Goal: Information Seeking & Learning: Learn about a topic

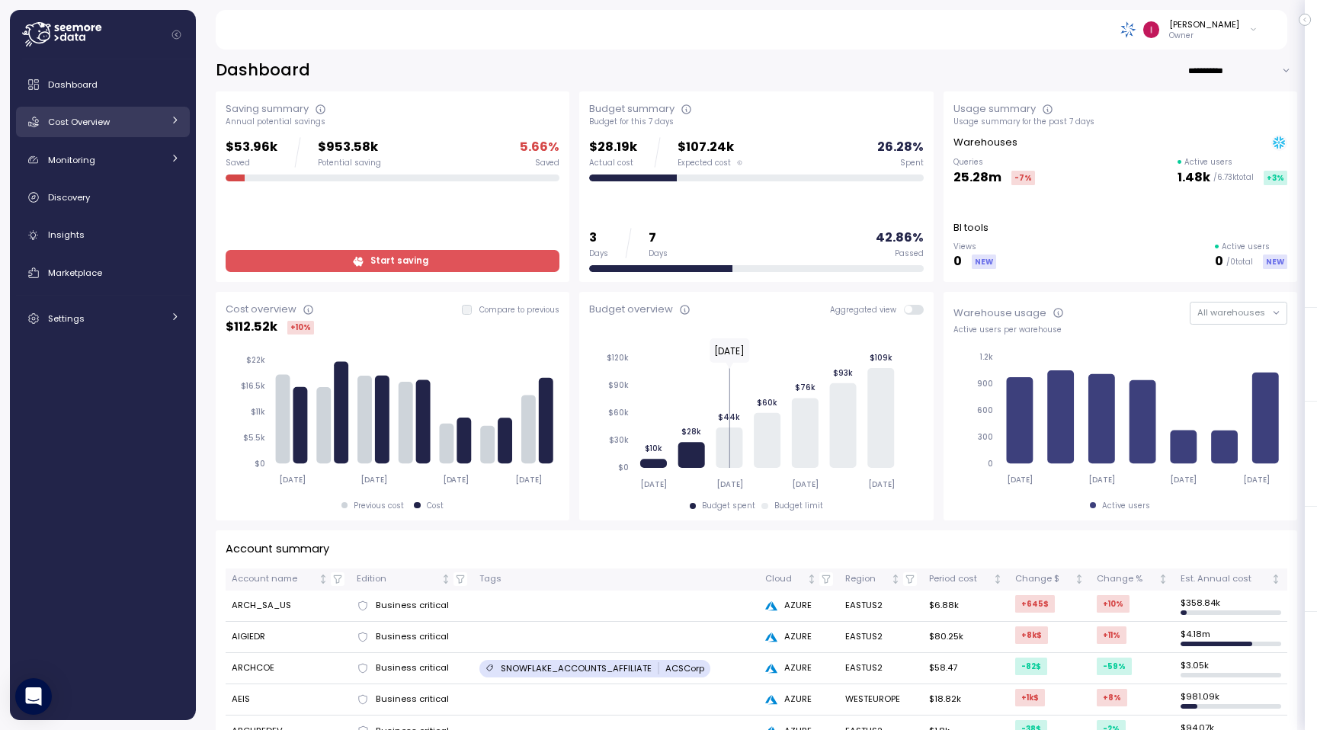
click at [143, 133] on link "Cost Overview" at bounding box center [103, 122] width 174 height 30
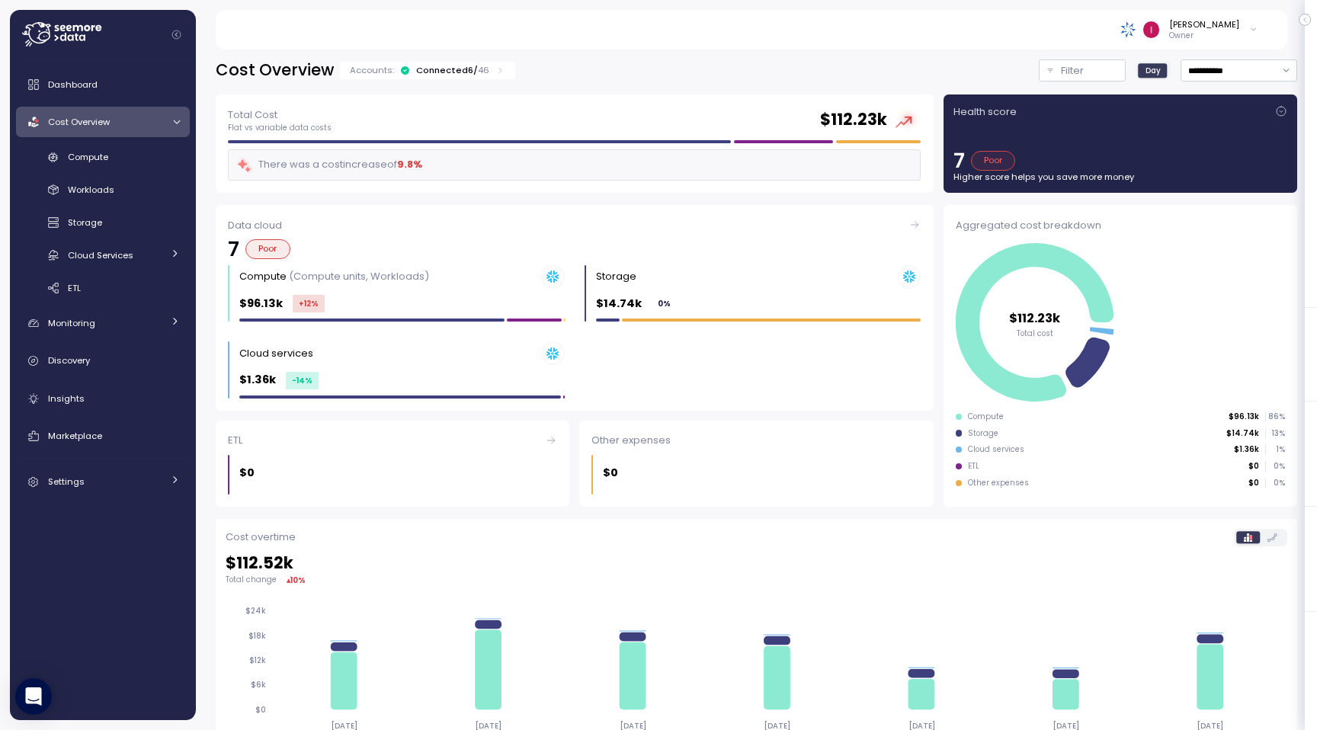
click at [143, 133] on link "Cost Overview" at bounding box center [103, 122] width 174 height 30
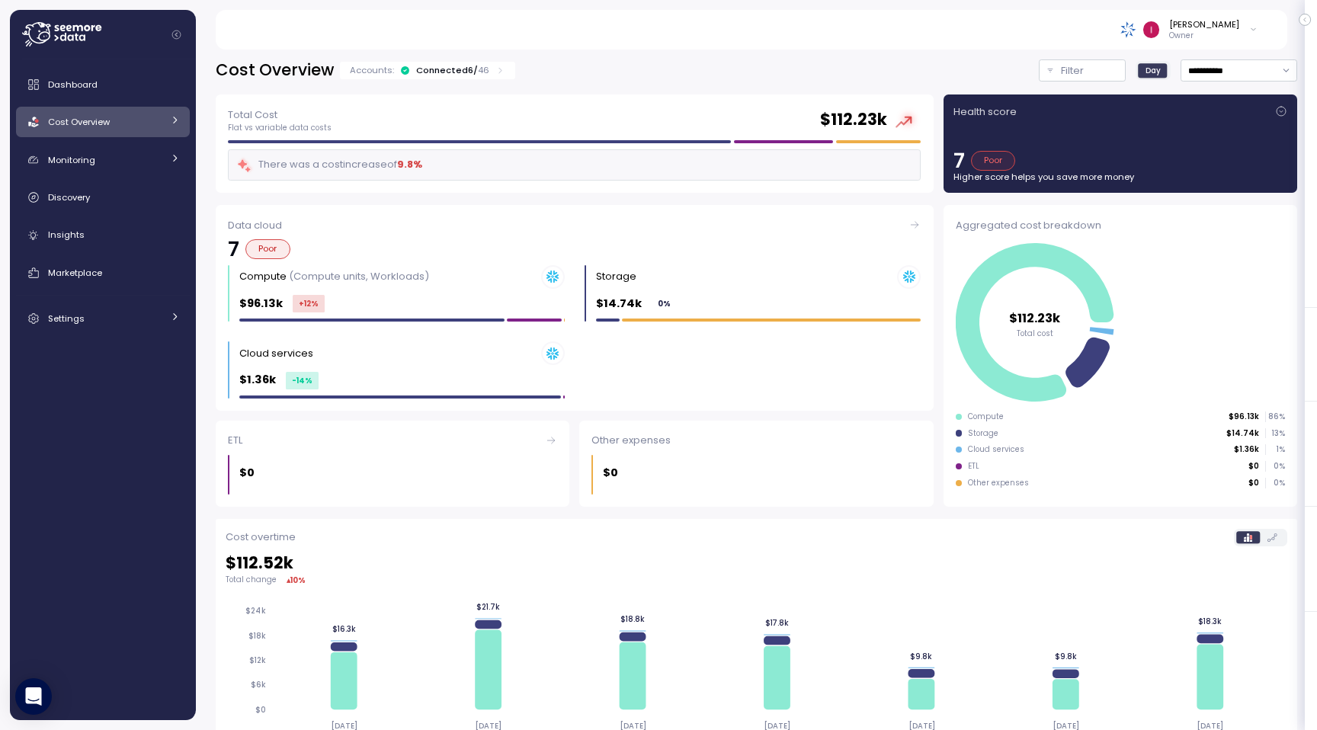
click at [143, 133] on link "Cost Overview" at bounding box center [103, 122] width 174 height 30
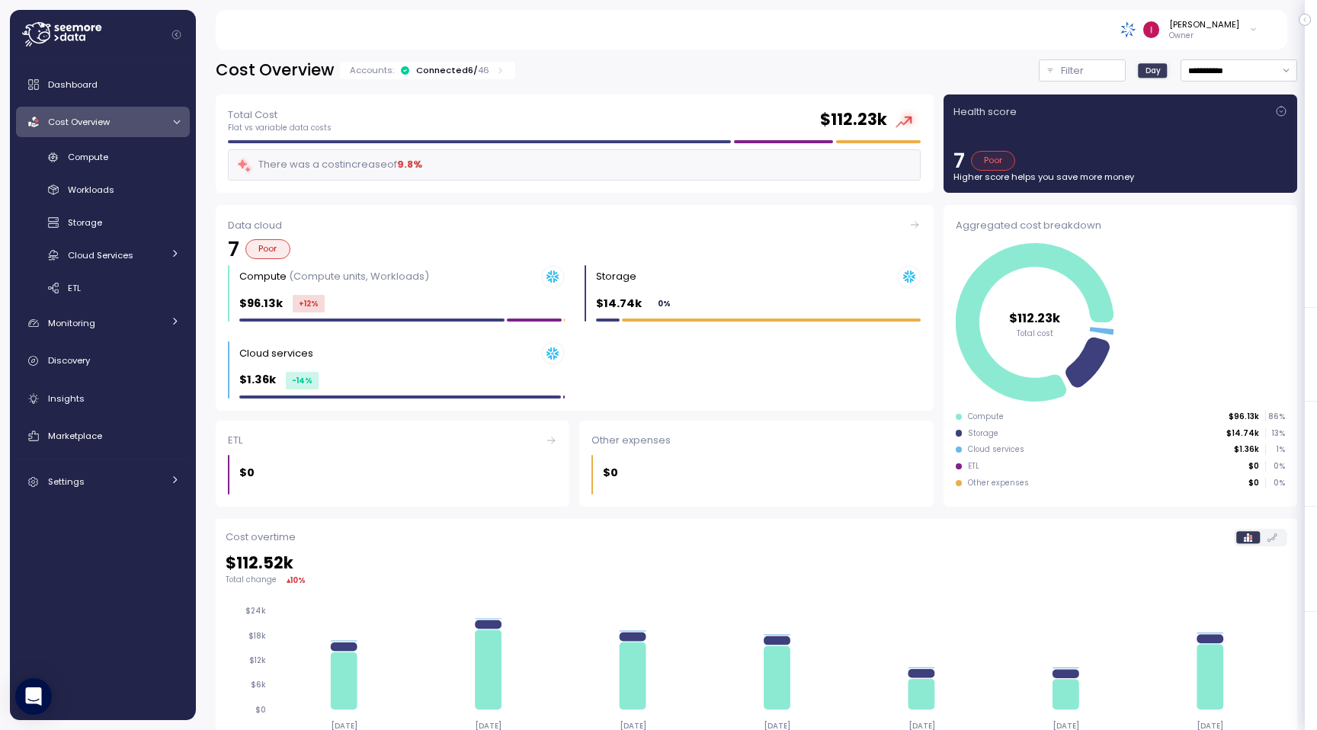
click at [143, 133] on link "Cost Overview" at bounding box center [103, 122] width 174 height 30
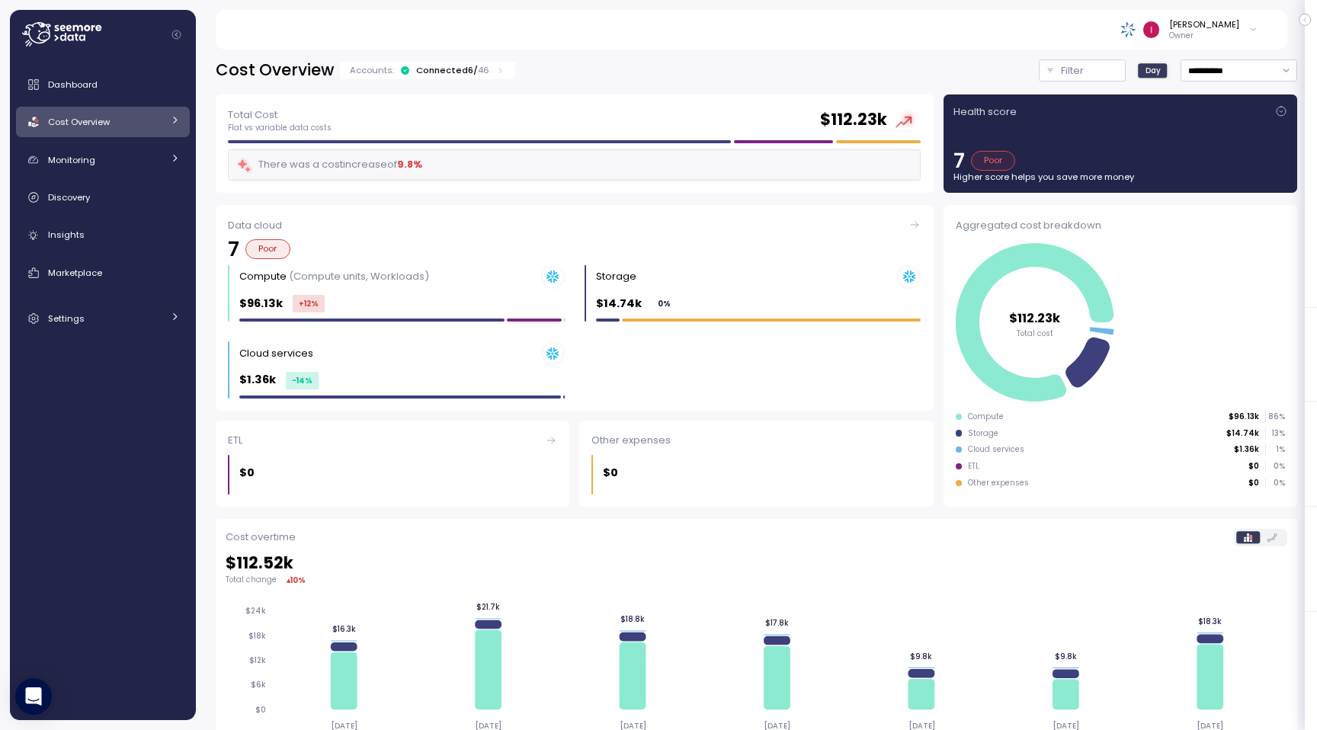
click at [156, 123] on div "Cost Overview" at bounding box center [105, 121] width 114 height 15
click at [108, 182] on div "Workloads" at bounding box center [124, 189] width 112 height 15
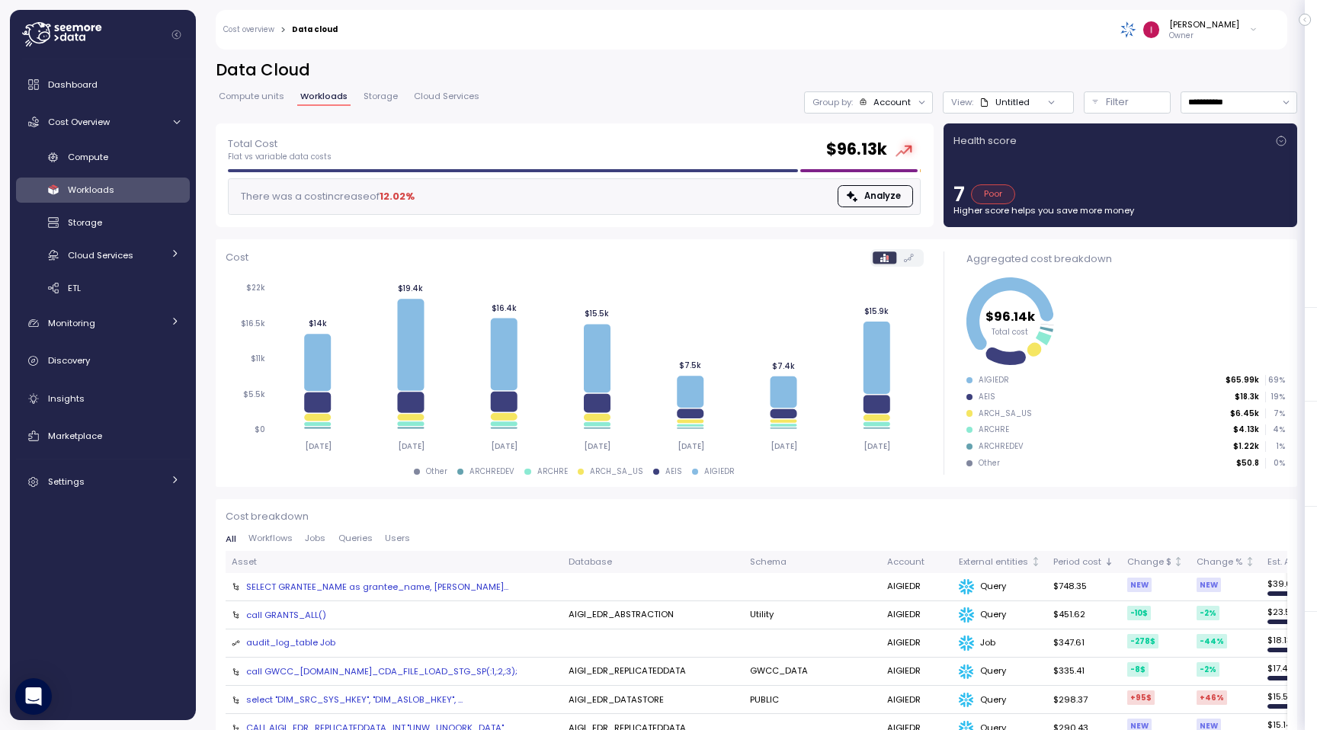
click at [288, 534] on span "Workflows" at bounding box center [271, 538] width 44 height 8
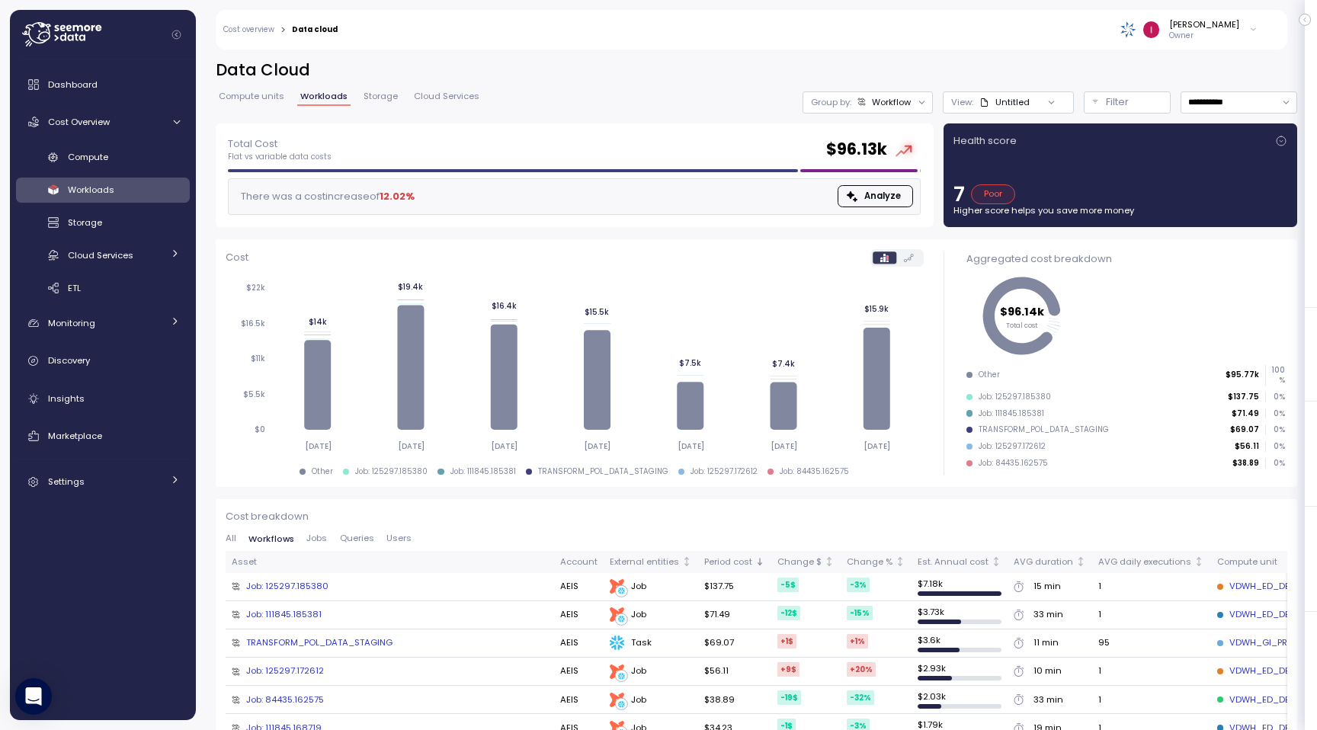
click at [1220, 28] on div "[PERSON_NAME]" at bounding box center [1204, 24] width 70 height 12
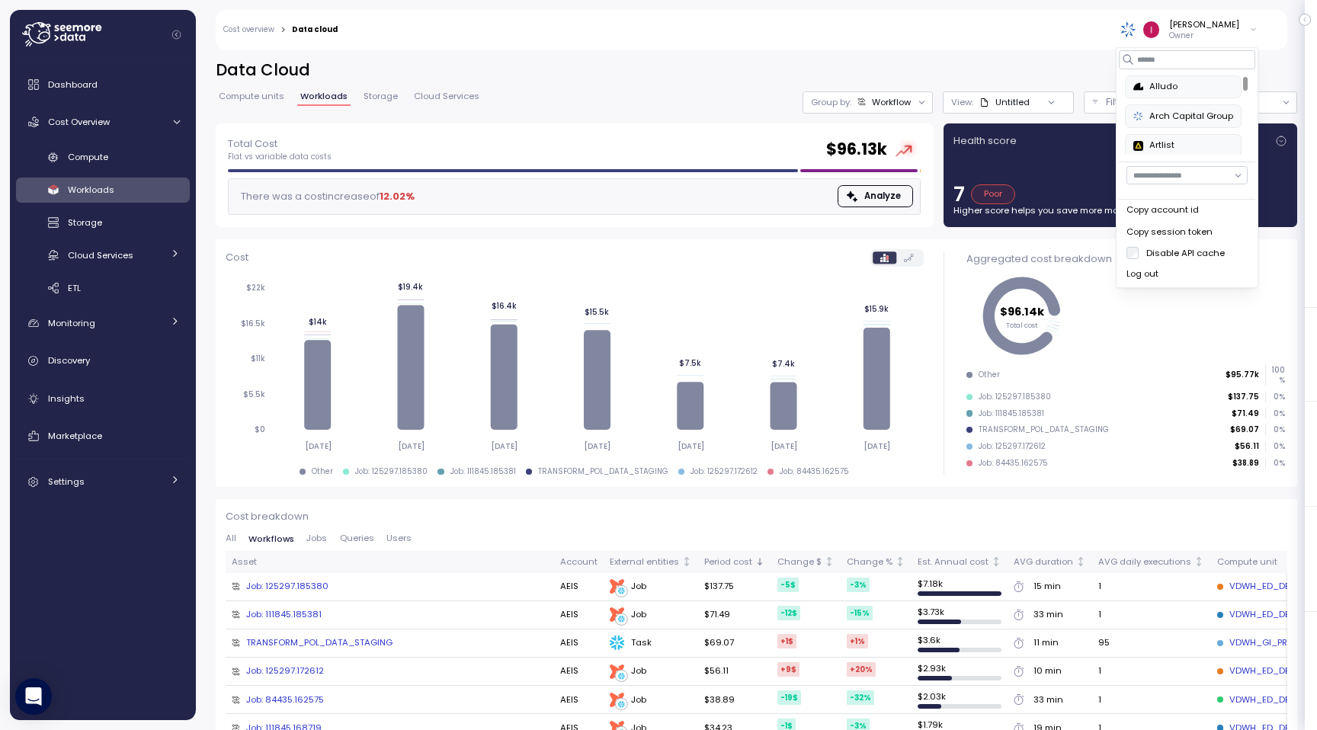
click at [652, 113] on div "**********" at bounding box center [757, 91] width 1082 height 64
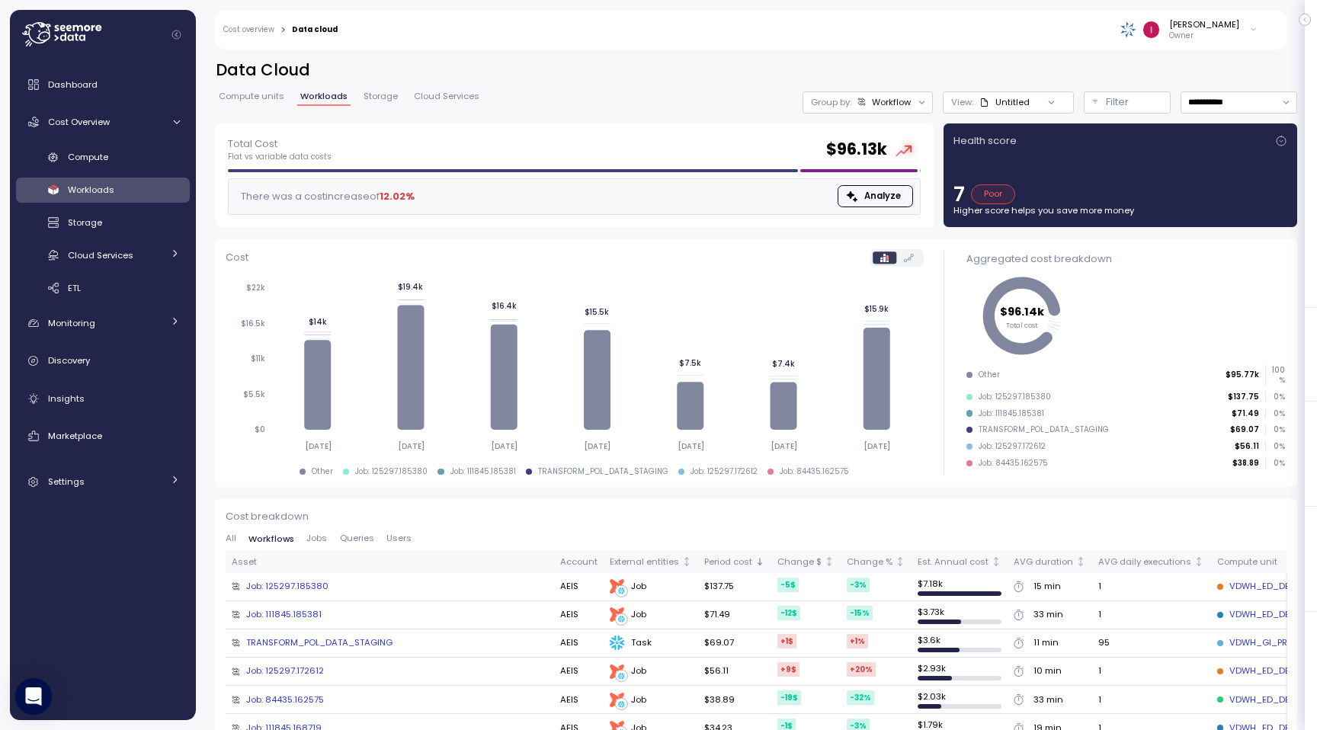
click at [318, 537] on span "Jobs" at bounding box center [316, 538] width 21 height 8
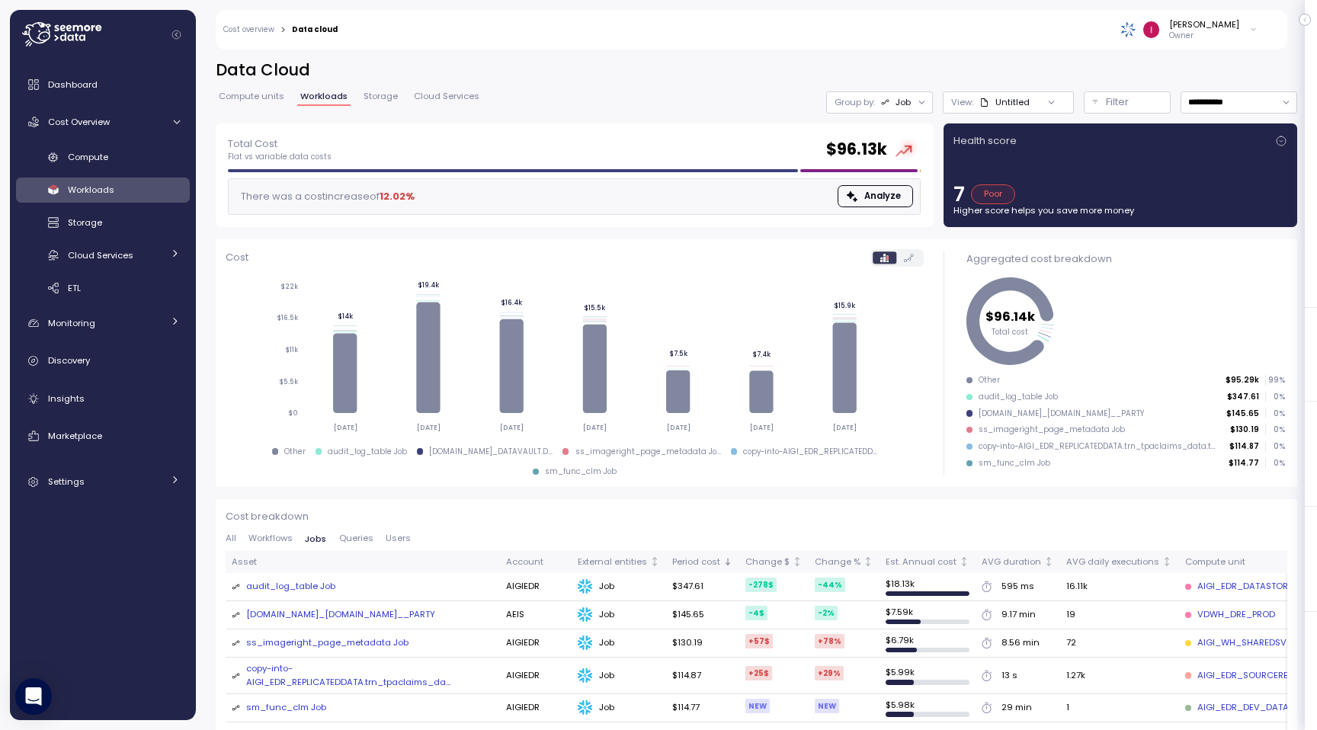
click at [360, 543] on span "Queries" at bounding box center [356, 538] width 34 height 8
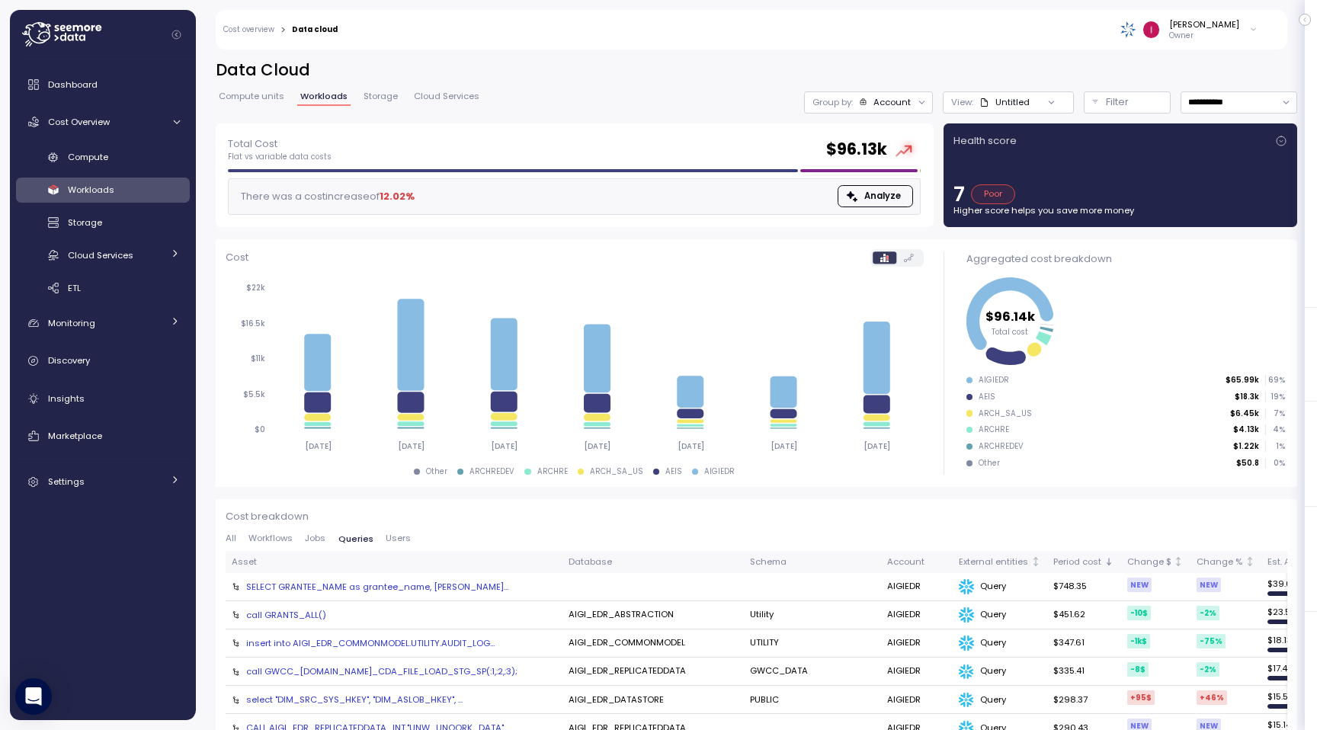
click at [391, 538] on span "Users" at bounding box center [398, 538] width 25 height 8
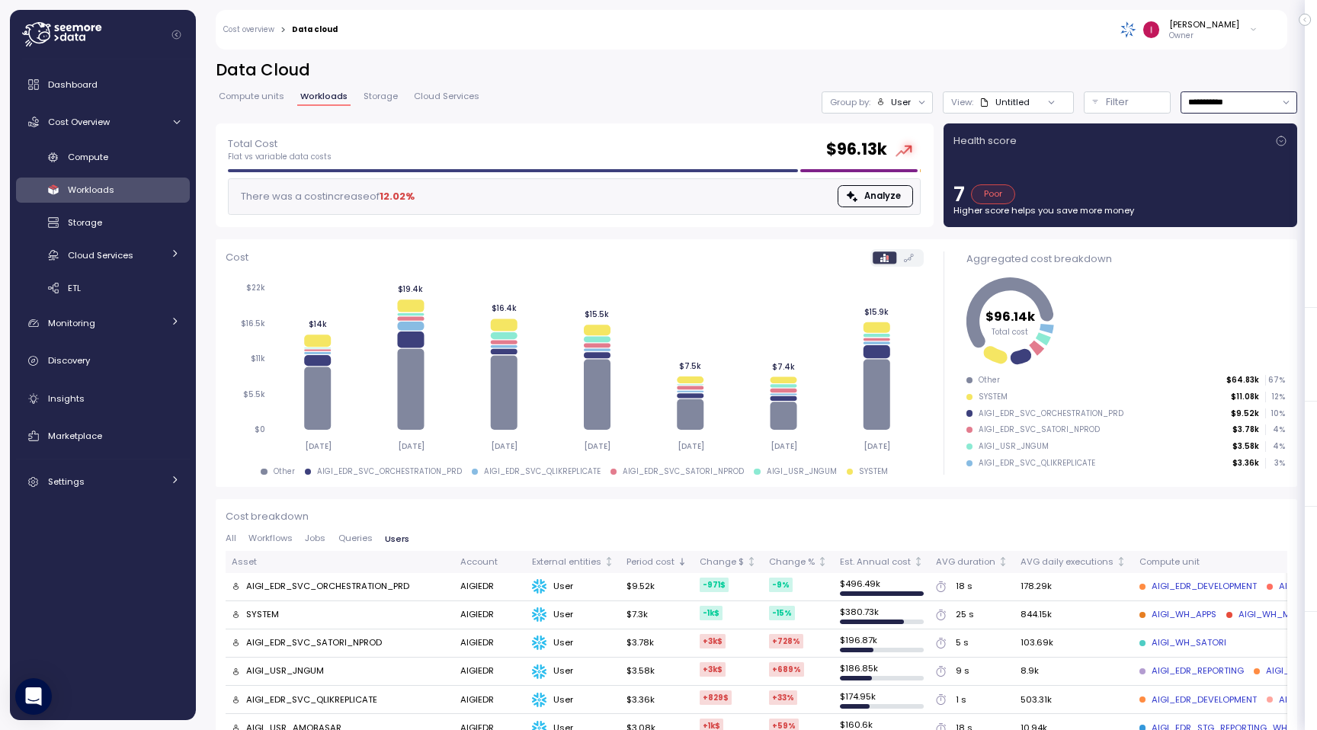
click at [1209, 106] on input "**********" at bounding box center [1239, 102] width 117 height 22
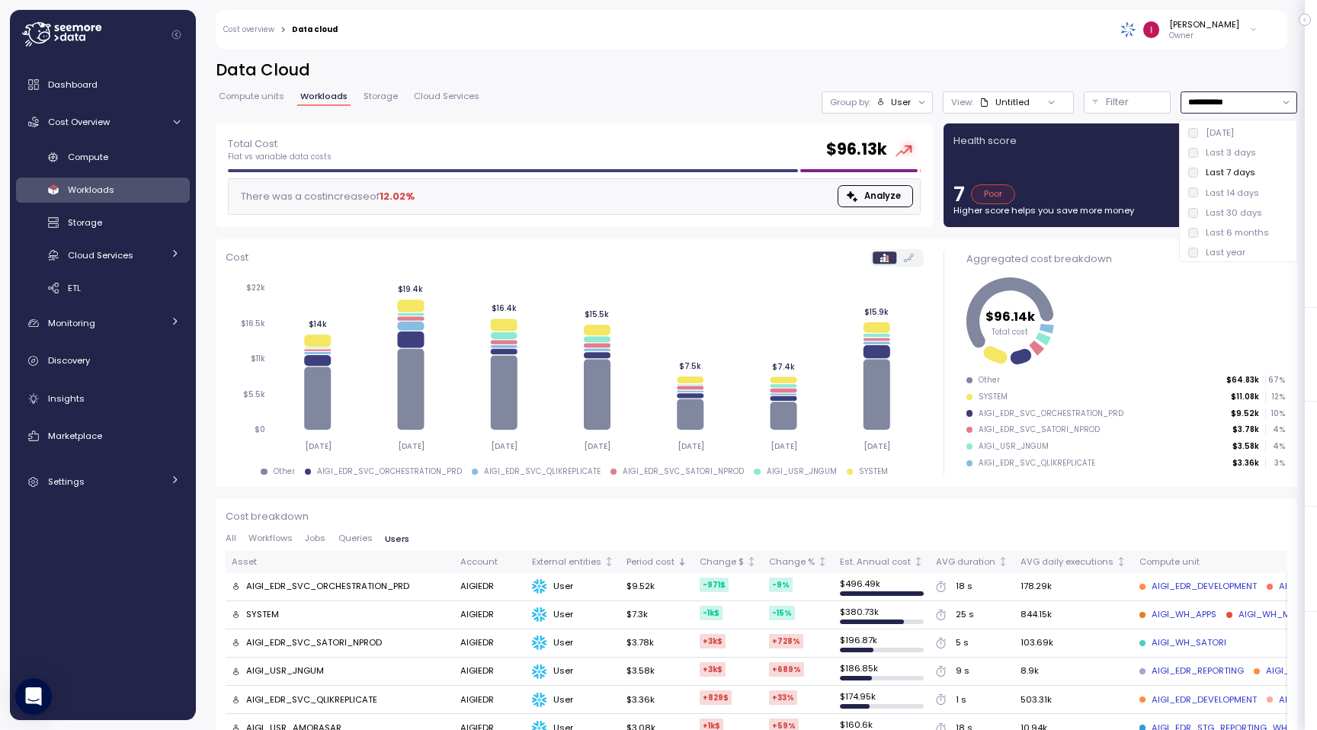
click at [1254, 213] on div "Last 30 days" at bounding box center [1234, 213] width 56 height 12
type input "**********"
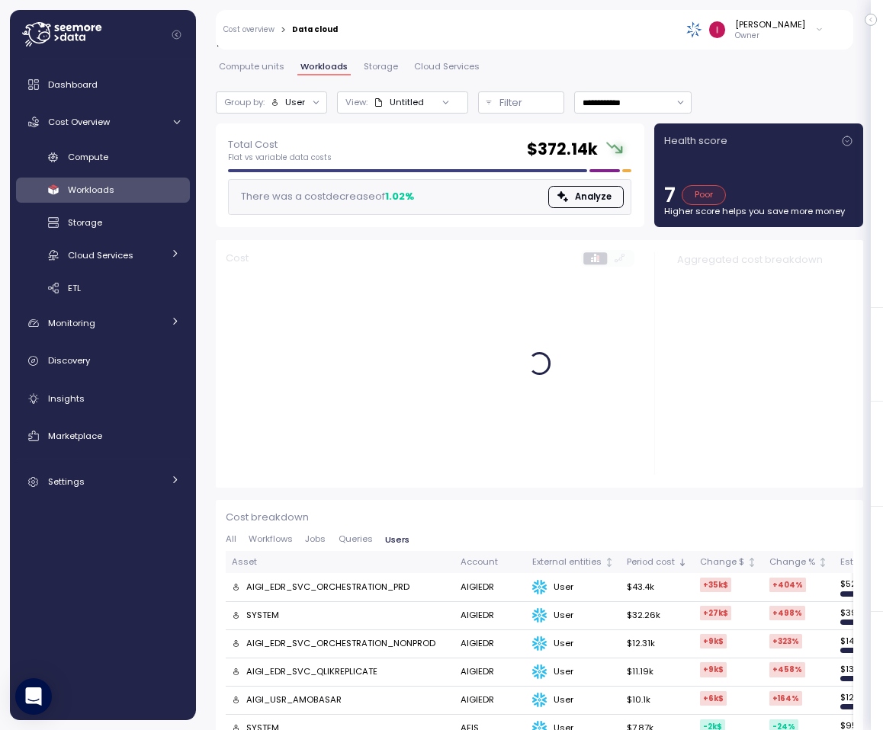
scroll to position [30, 0]
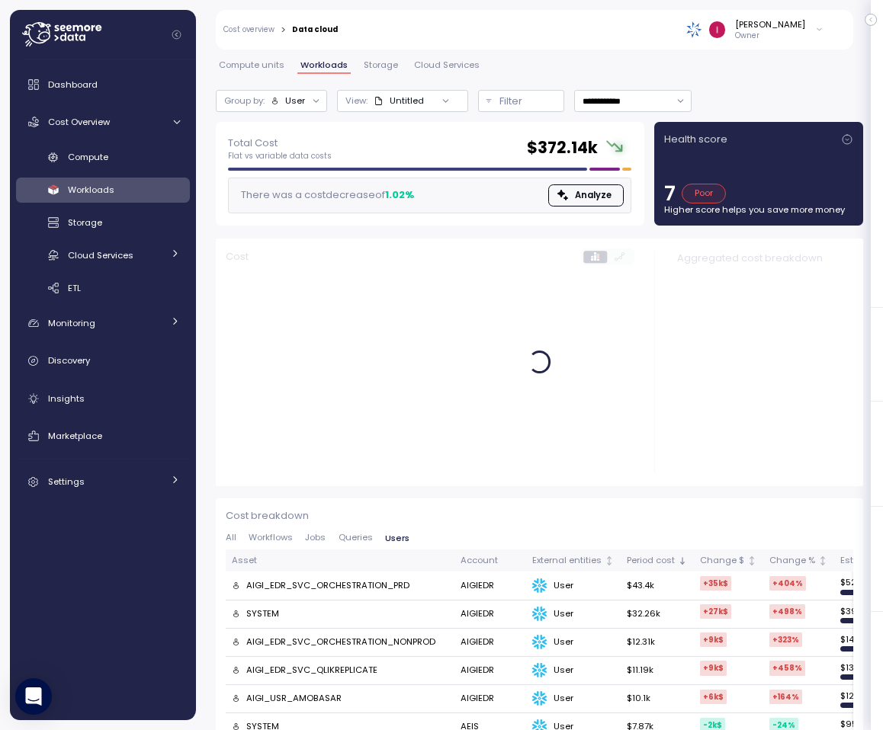
click at [354, 540] on span "Queries" at bounding box center [355, 538] width 34 height 8
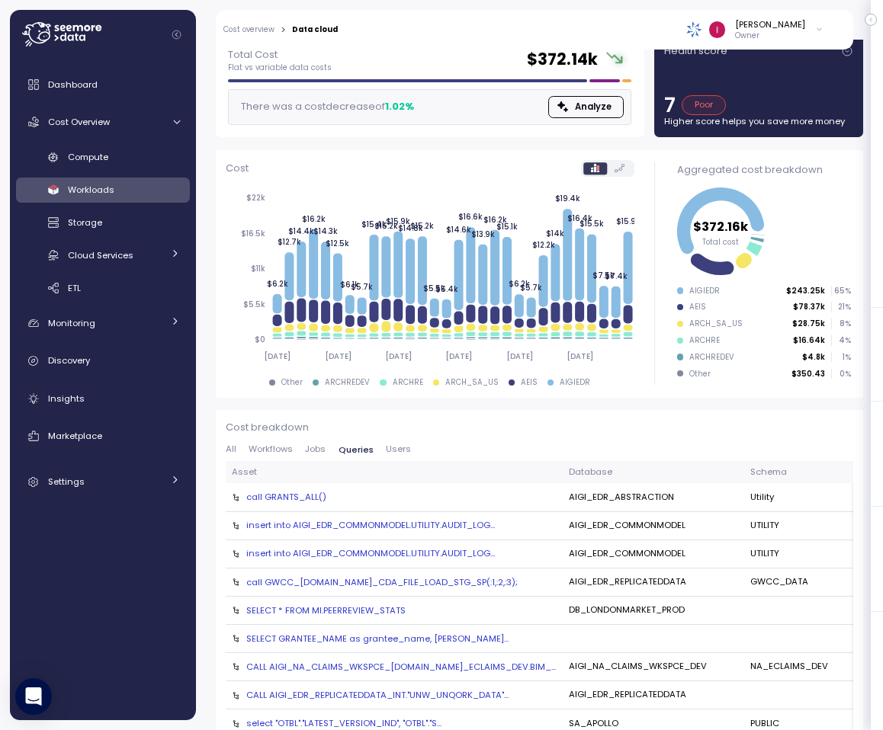
scroll to position [136, 0]
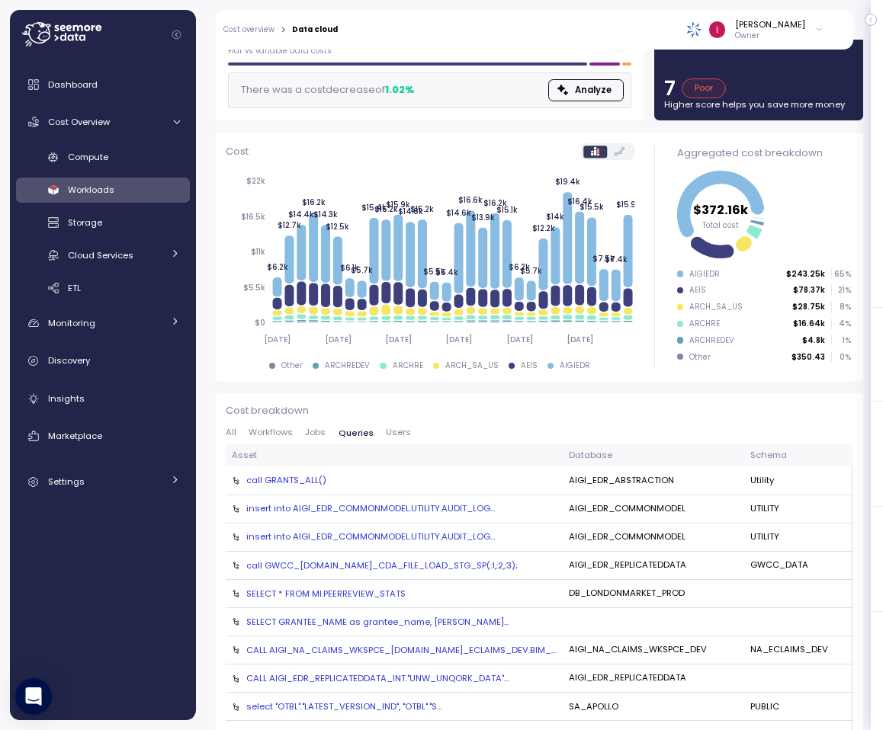
click at [316, 436] on span "Jobs" at bounding box center [315, 432] width 21 height 8
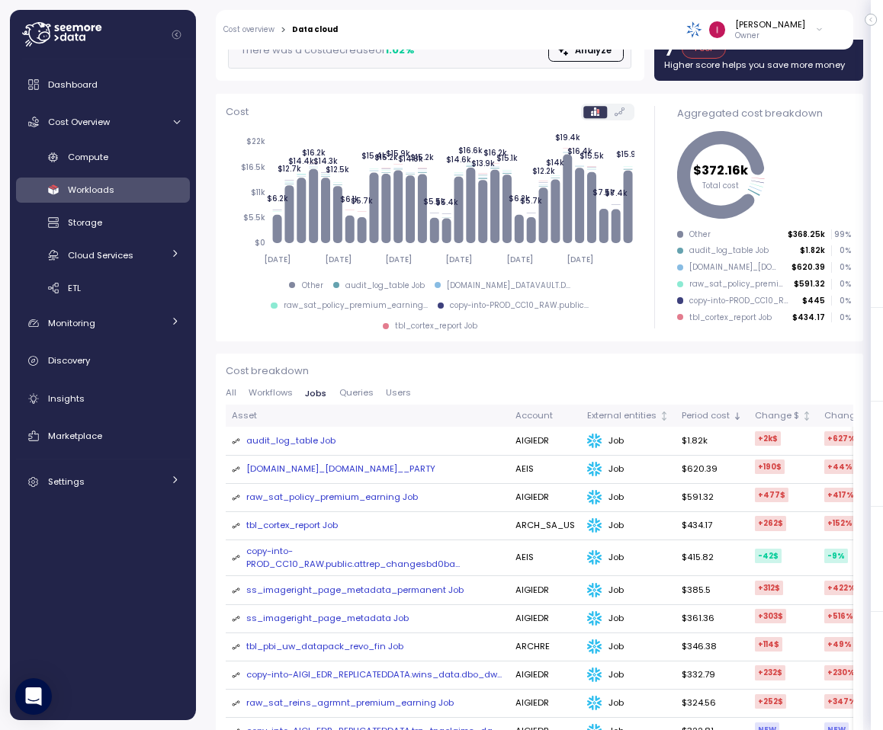
scroll to position [143, 0]
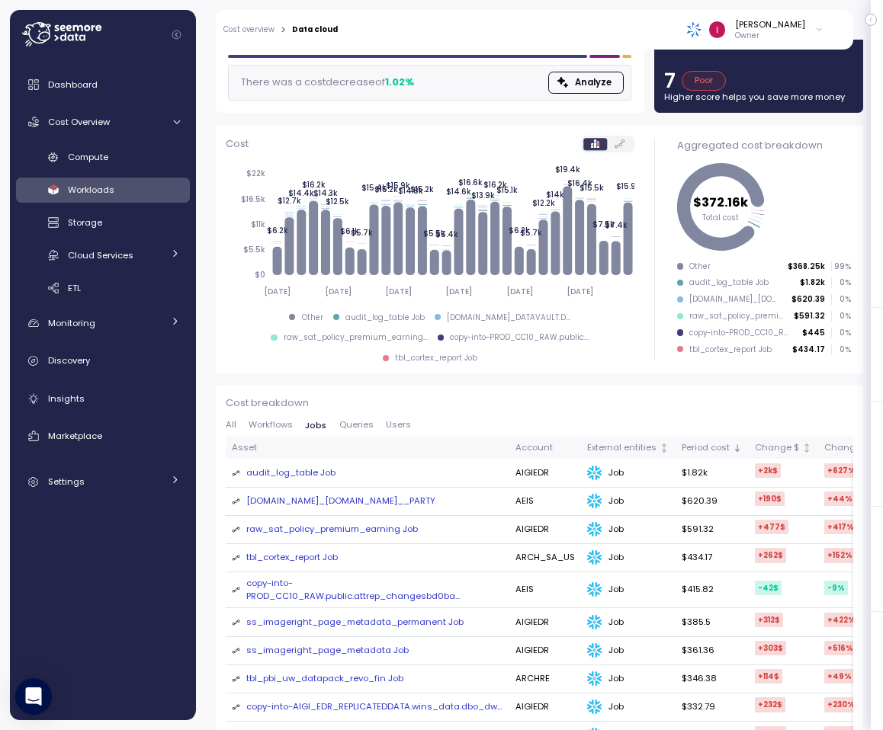
click at [282, 429] on span "Workflows" at bounding box center [271, 425] width 44 height 8
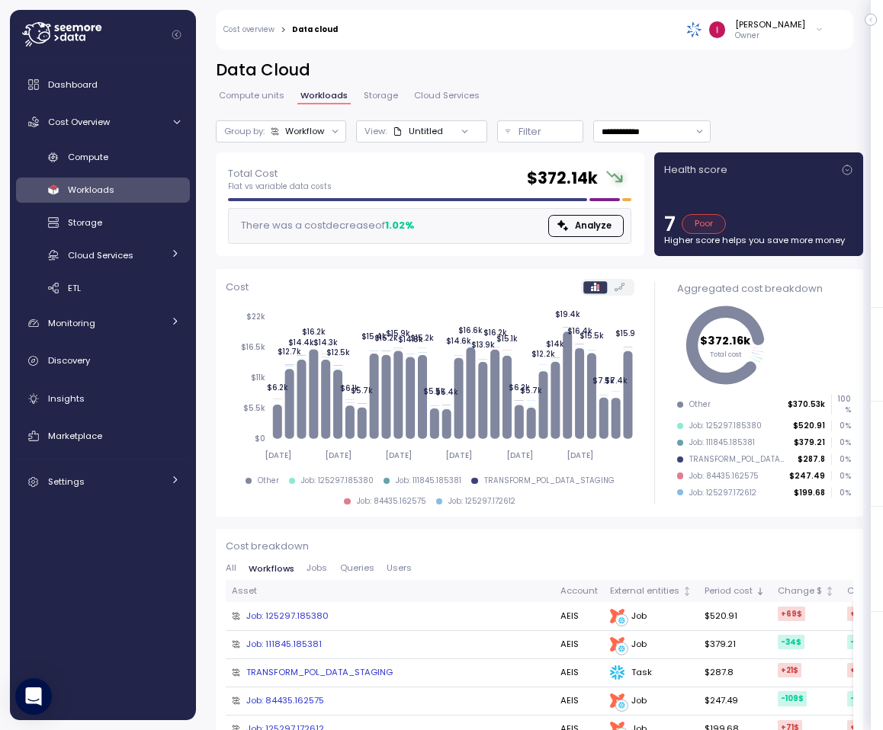
click at [604, 46] on div "[PERSON_NAME] Owner" at bounding box center [591, 30] width 486 height 40
